Goal: Find specific page/section: Find specific page/section

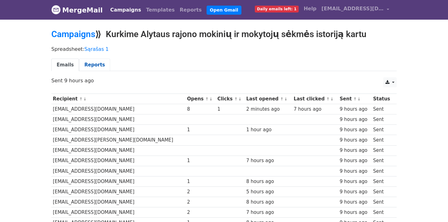
click at [99, 63] on link "Reports" at bounding box center [94, 65] width 31 height 13
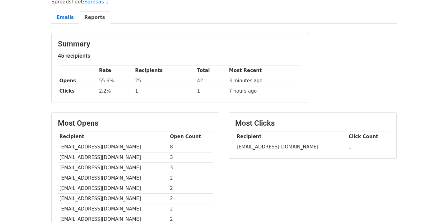
scroll to position [40, 0]
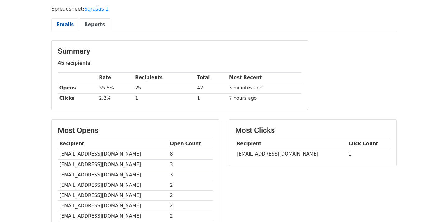
click at [60, 27] on link "Emails" at bounding box center [65, 24] width 28 height 13
